Goal: Find specific page/section: Find specific page/section

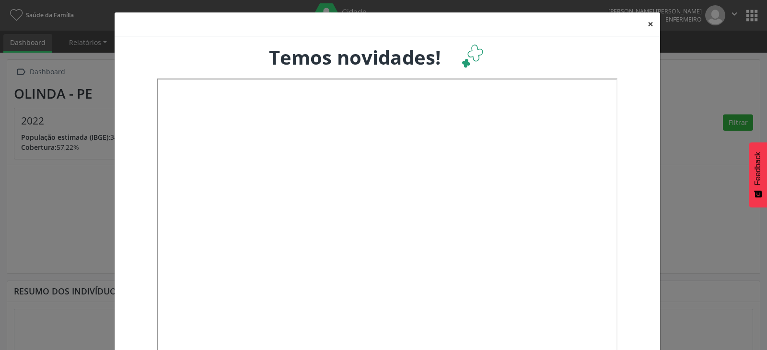
click at [649, 26] on button "×" at bounding box center [650, 23] width 19 height 23
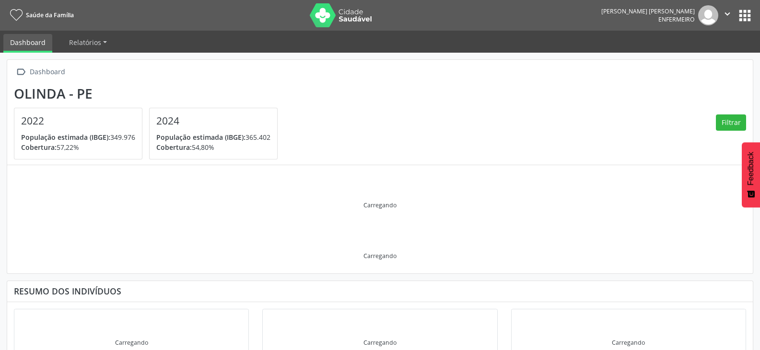
click at [750, 16] on button "apps" at bounding box center [744, 15] width 17 height 17
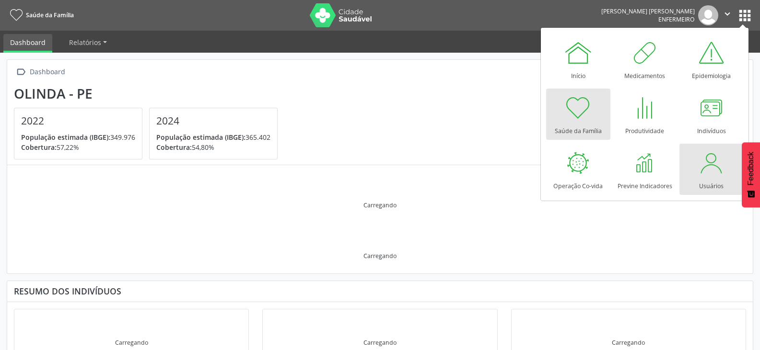
click at [713, 169] on div at bounding box center [711, 163] width 29 height 29
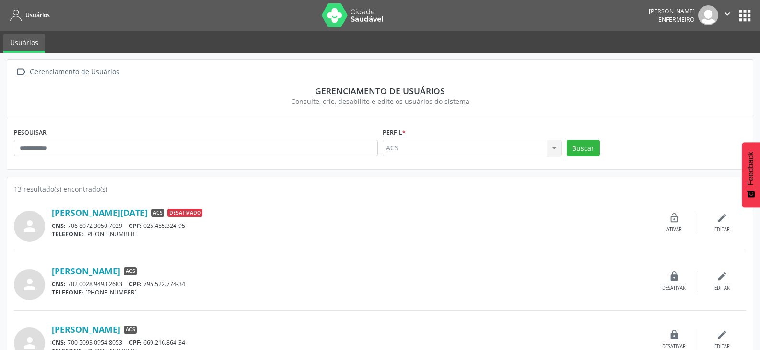
click at [745, 22] on button "apps" at bounding box center [744, 15] width 17 height 17
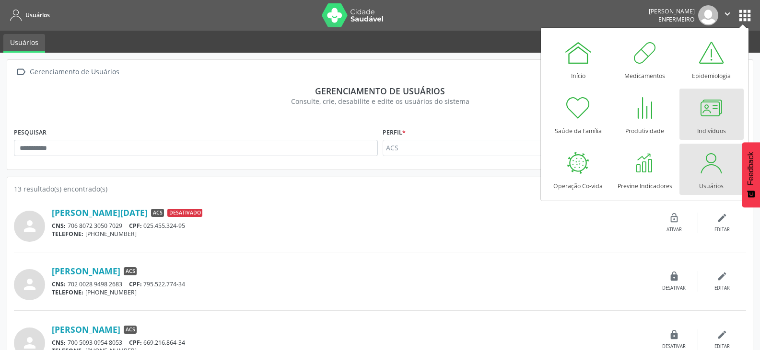
click at [712, 119] on div at bounding box center [711, 107] width 29 height 29
